Goal: Task Accomplishment & Management: Complete application form

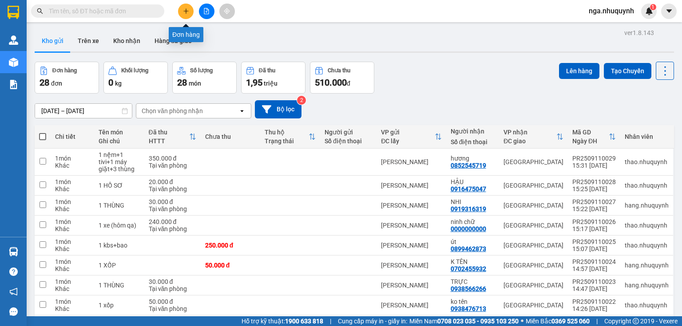
click at [183, 9] on icon "plus" at bounding box center [186, 11] width 6 height 6
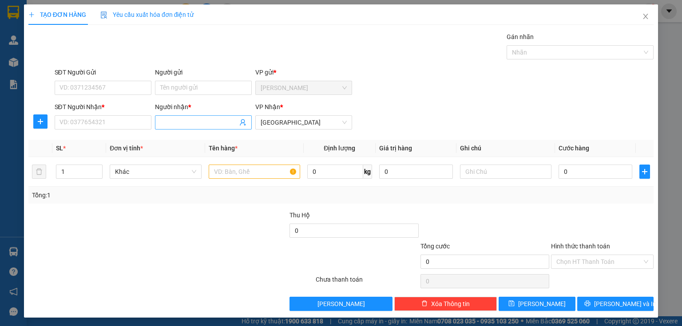
click at [189, 123] on input "Người nhận *" at bounding box center [198, 123] width 77 height 10
type input "YẾN PHONG"
click at [210, 138] on div "YẾN PHONG - 02837169037" at bounding box center [201, 140] width 85 height 10
type input "02837169037"
type input "YẾN PHONG"
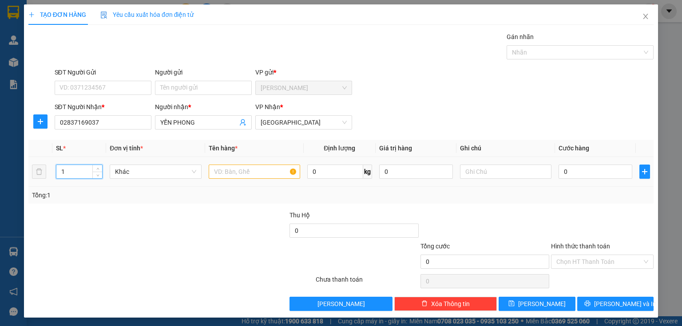
click at [69, 173] on input "1" at bounding box center [79, 171] width 46 height 13
type input "7"
click at [217, 169] on input "text" at bounding box center [254, 172] width 91 height 14
type input "7 VỎ XE"
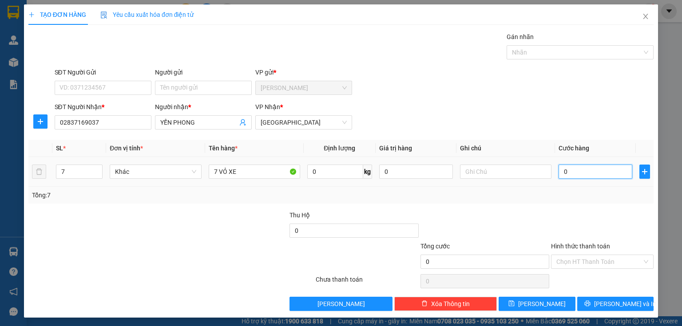
click at [574, 169] on input "0" at bounding box center [595, 172] width 74 height 14
type input "2"
type input "21"
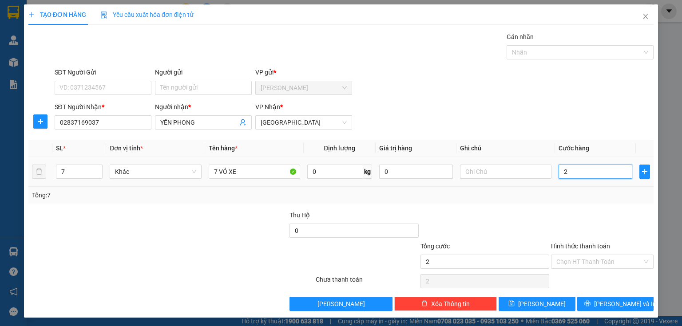
type input "21"
type input "210"
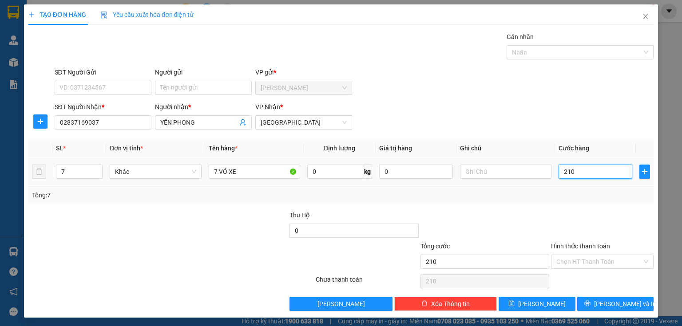
type input "2.100"
type input "21.000"
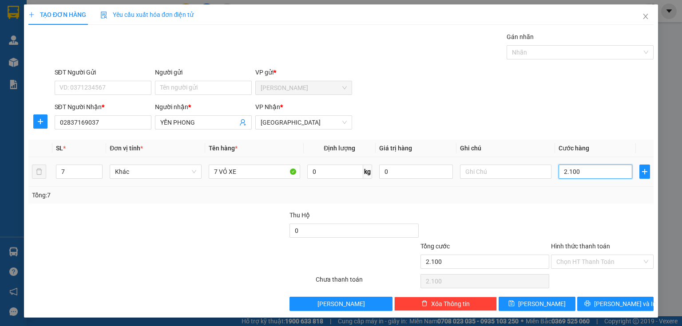
type input "21.000"
type input "210.000"
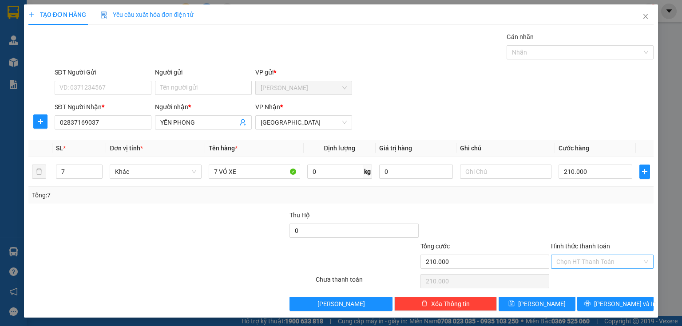
click at [565, 263] on input "Hình thức thanh toán" at bounding box center [599, 261] width 86 height 13
click at [578, 283] on div "Tại văn phòng" at bounding box center [597, 279] width 91 height 10
type input "0"
click at [543, 303] on button "Lưu" at bounding box center [537, 304] width 77 height 14
type input "1"
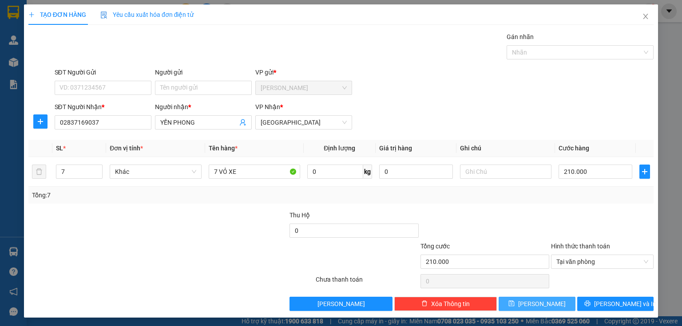
type input "0"
